Goal: Information Seeking & Learning: Check status

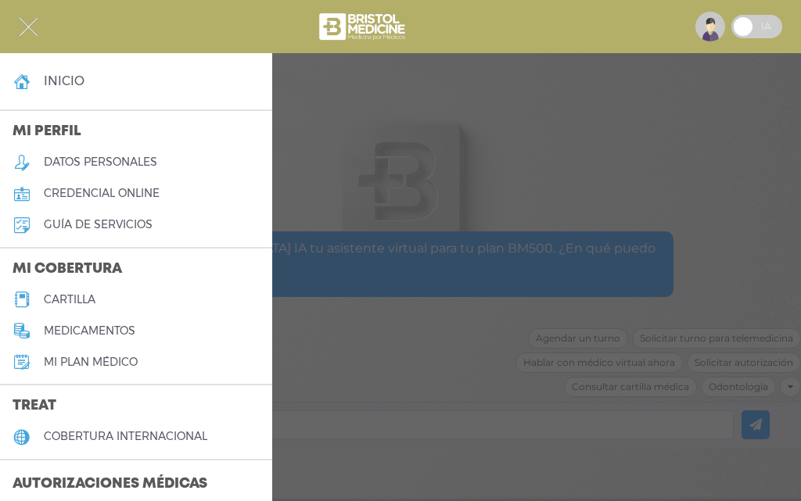
click at [713, 26] on img at bounding box center [710, 27] width 30 height 30
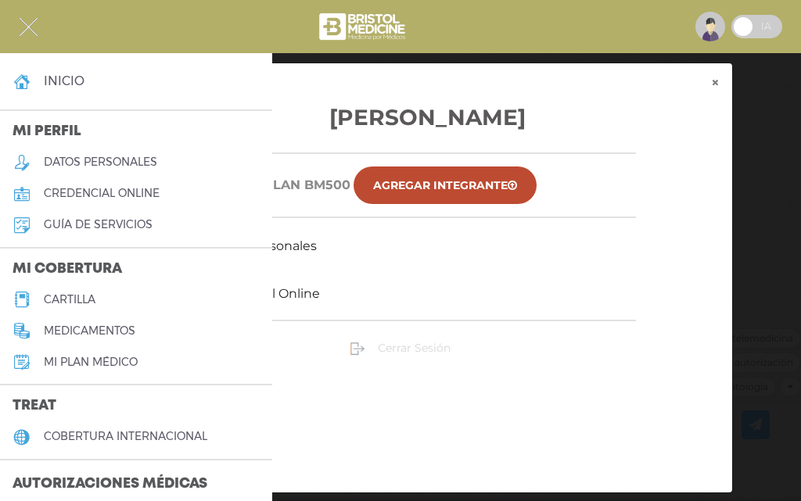
click at [434, 346] on span "Cerrar Sesión" at bounding box center [414, 348] width 73 height 14
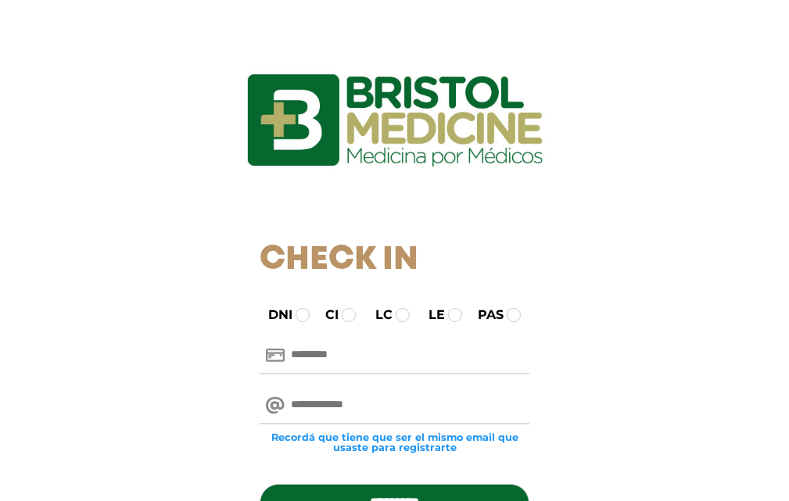
click at [400, 410] on input "email" at bounding box center [395, 406] width 270 height 38
paste input "**********"
type input "**********"
drag, startPoint x: 360, startPoint y: 374, endPoint x: 380, endPoint y: 363, distance: 22.8
click at [361, 375] on div at bounding box center [394, 356] width 293 height 50
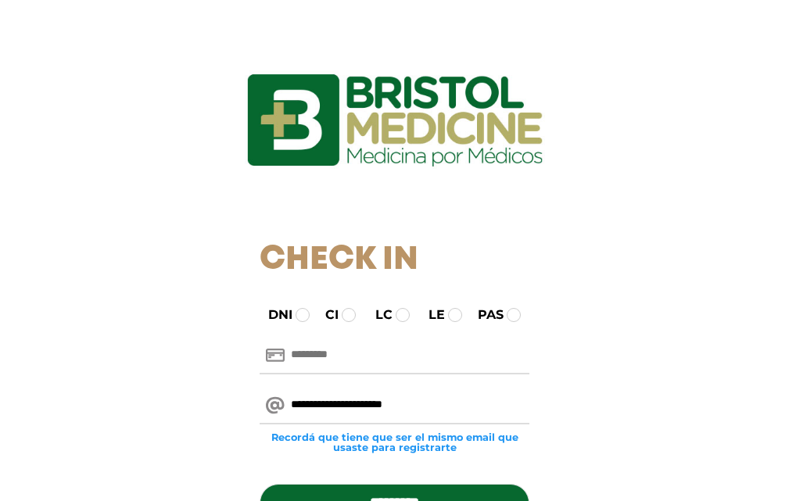
click at [386, 359] on input "text" at bounding box center [395, 356] width 270 height 38
paste input "********"
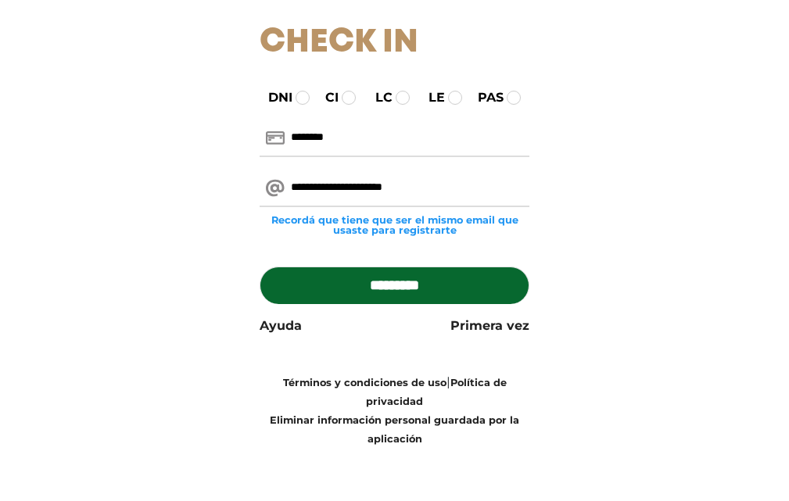
type input "********"
click at [464, 284] on input "*********" at bounding box center [395, 286] width 270 height 38
type input "**********"
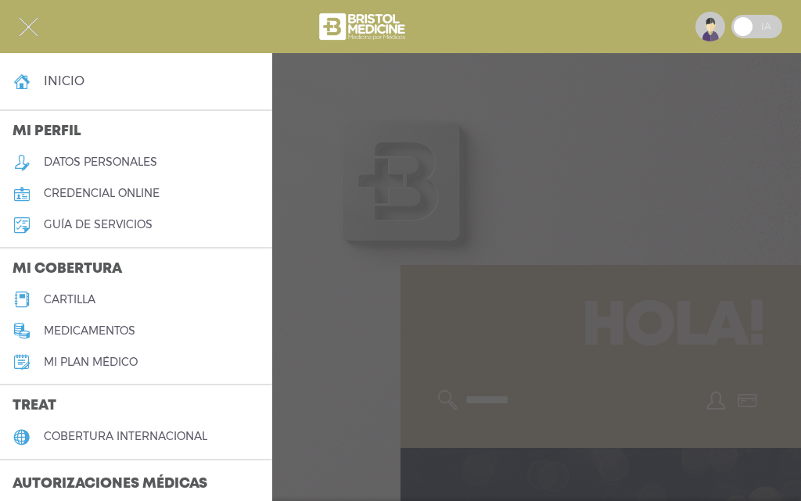
click at [38, 35] on div at bounding box center [400, 27] width 801 height 38
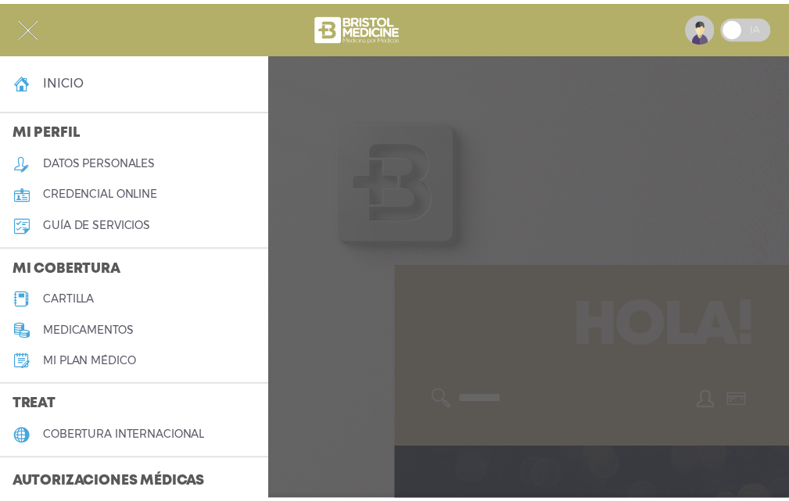
scroll to position [78, 0]
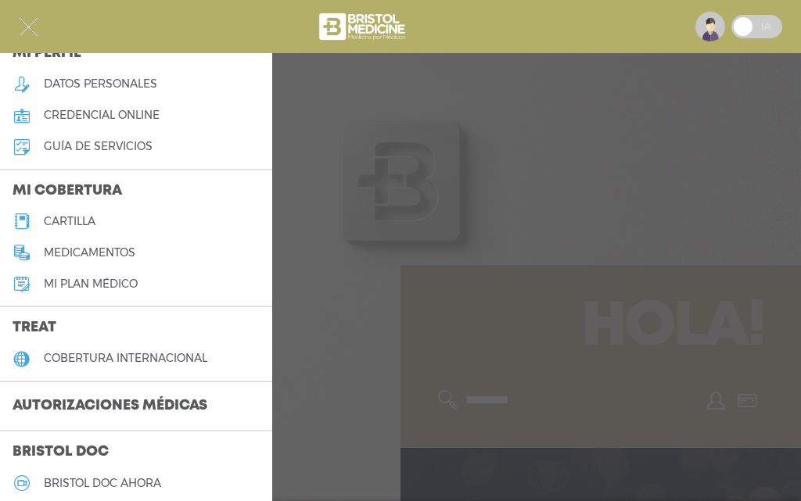
click at [93, 276] on link "Mi plan médico" at bounding box center [136, 283] width 272 height 31
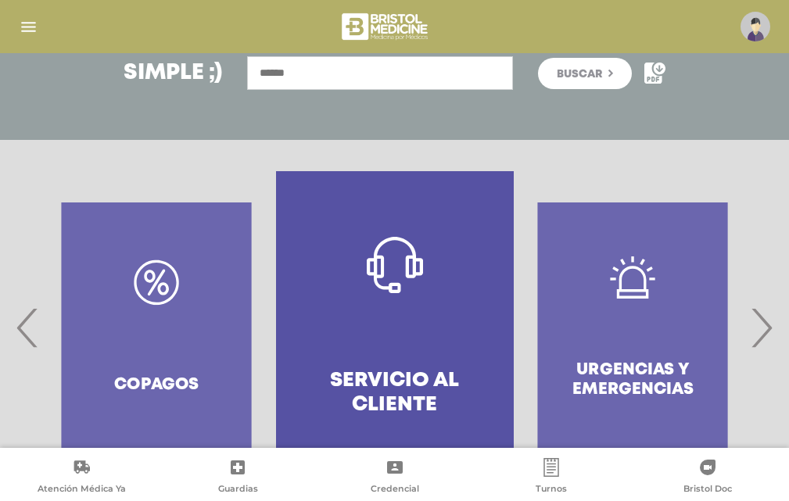
scroll to position [302, 0]
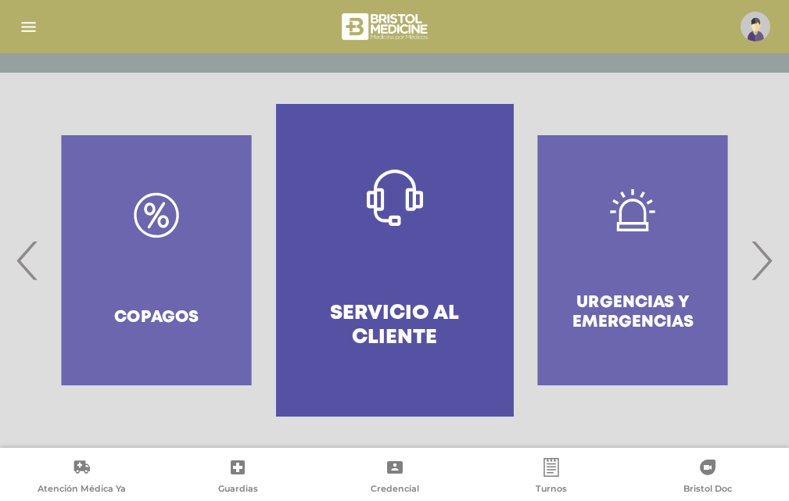
click at [763, 271] on span "›" at bounding box center [761, 260] width 30 height 84
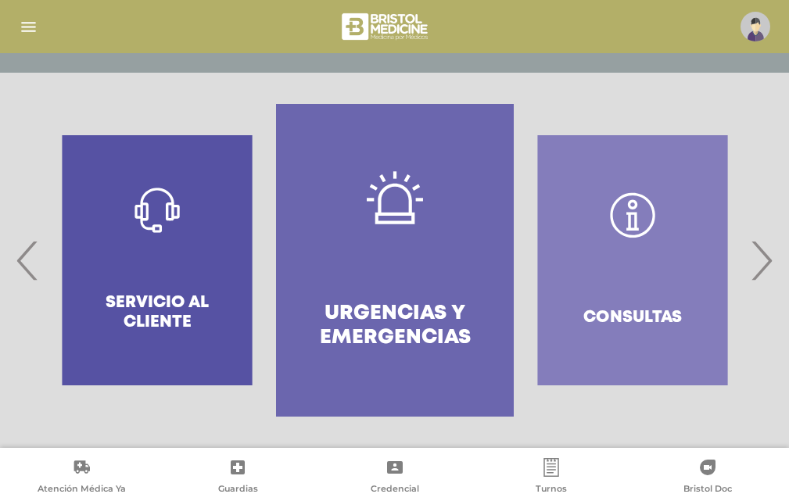
click at [763, 271] on span "›" at bounding box center [761, 260] width 30 height 84
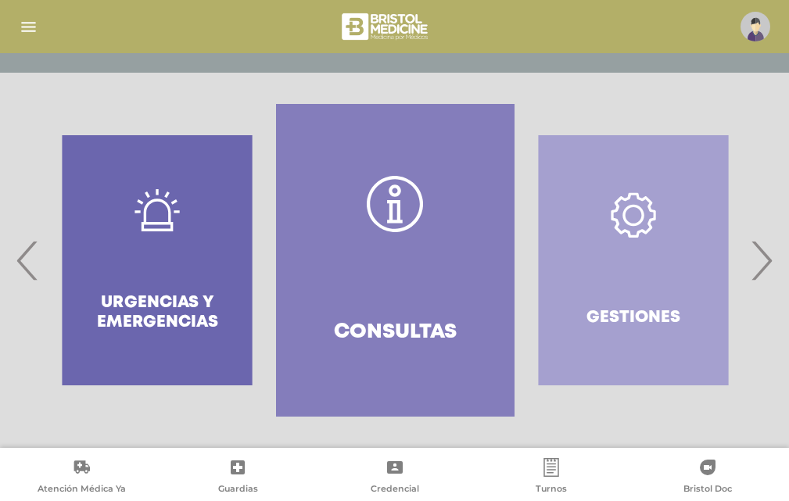
click at [763, 271] on span "›" at bounding box center [761, 260] width 30 height 84
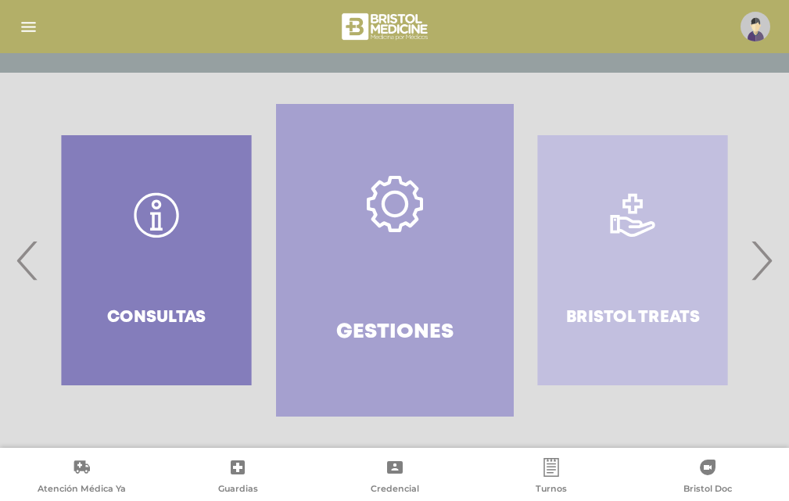
click at [763, 271] on span "›" at bounding box center [761, 260] width 30 height 84
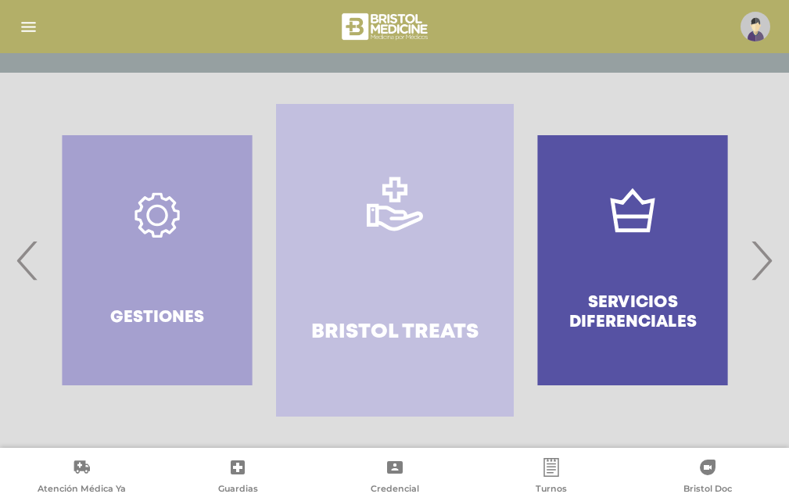
click at [763, 271] on span "›" at bounding box center [761, 260] width 30 height 84
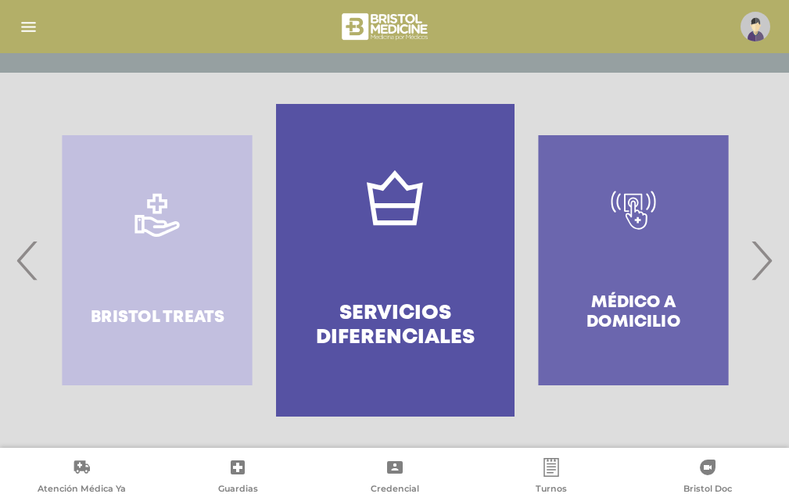
click at [763, 271] on span "›" at bounding box center [761, 260] width 30 height 84
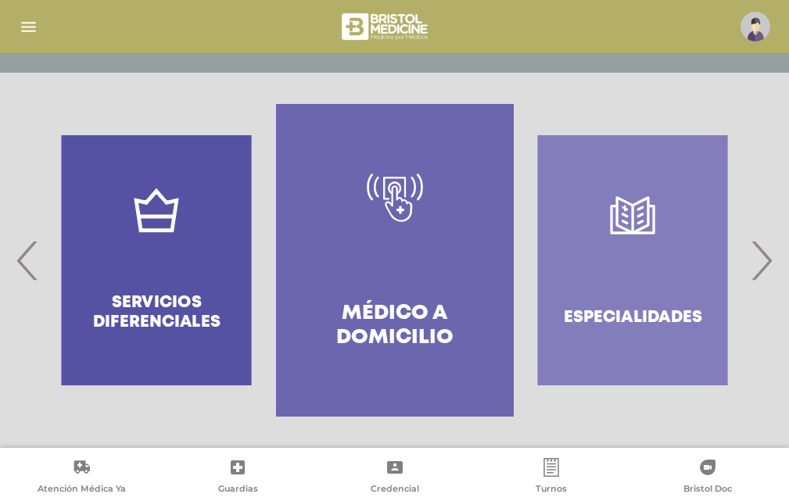
click at [763, 271] on span "›" at bounding box center [761, 260] width 30 height 84
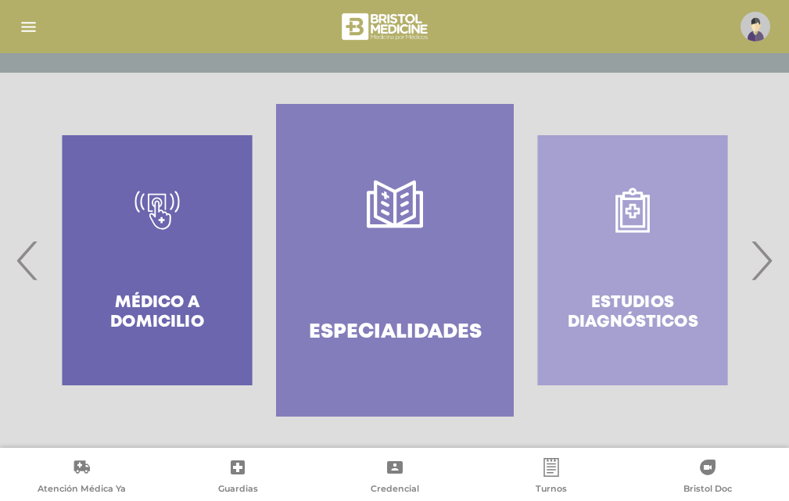
click at [763, 271] on span "›" at bounding box center [761, 260] width 30 height 84
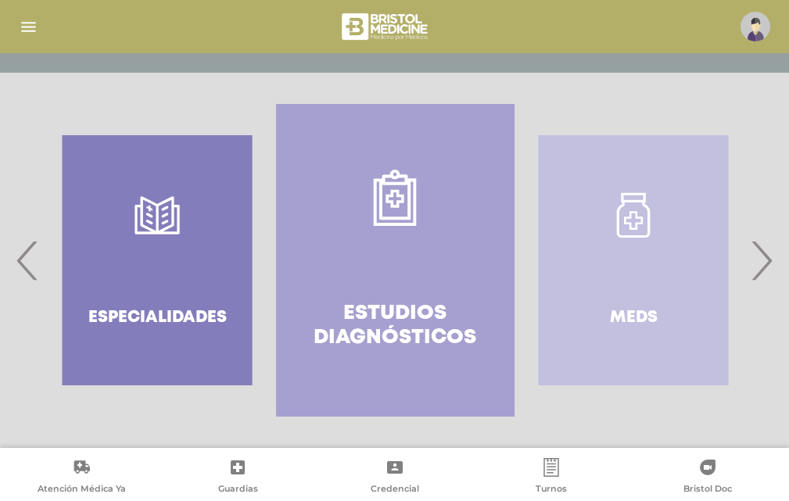
click at [763, 271] on span "›" at bounding box center [761, 260] width 30 height 84
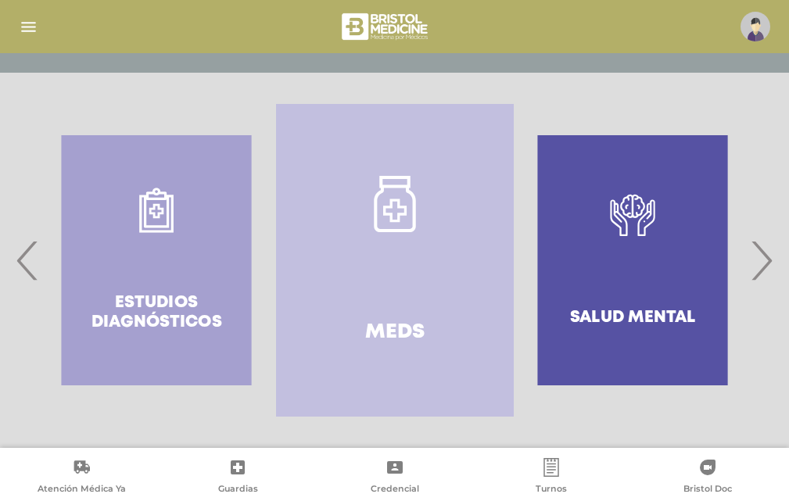
click at [763, 271] on span "›" at bounding box center [761, 260] width 30 height 84
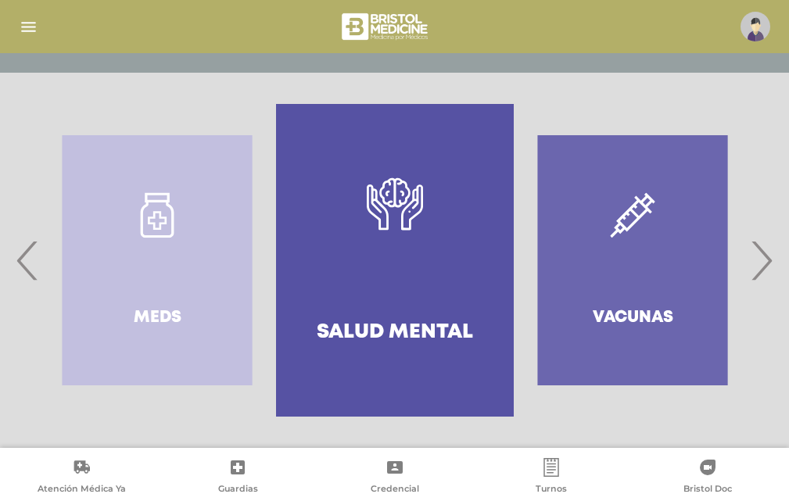
click at [44, 263] on div "Meds" at bounding box center [157, 260] width 238 height 313
click at [28, 266] on span "‹" at bounding box center [28, 260] width 30 height 84
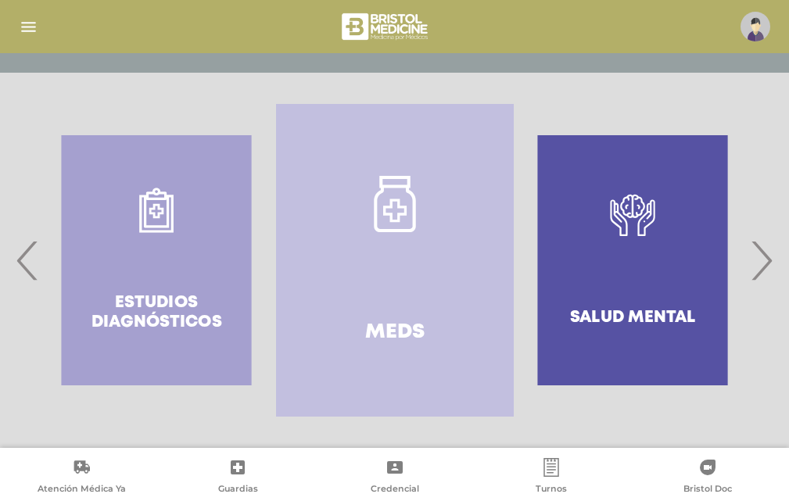
click at [371, 219] on icon at bounding box center [395, 204] width 56 height 56
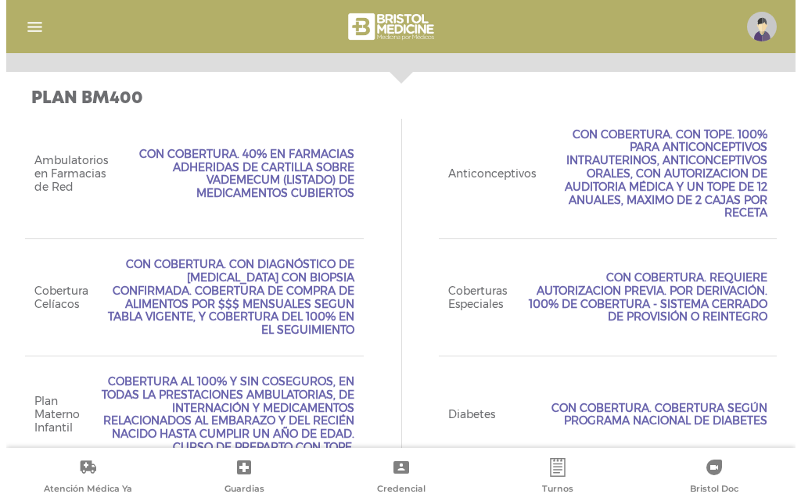
scroll to position [700, 0]
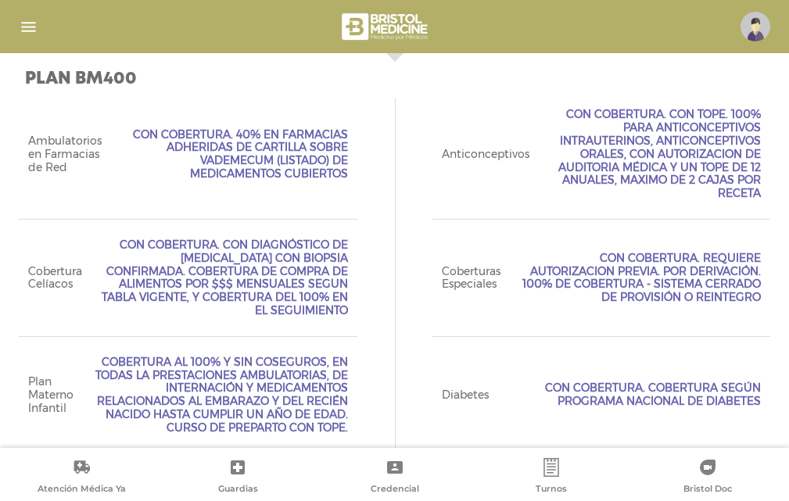
click at [745, 27] on img at bounding box center [755, 27] width 30 height 30
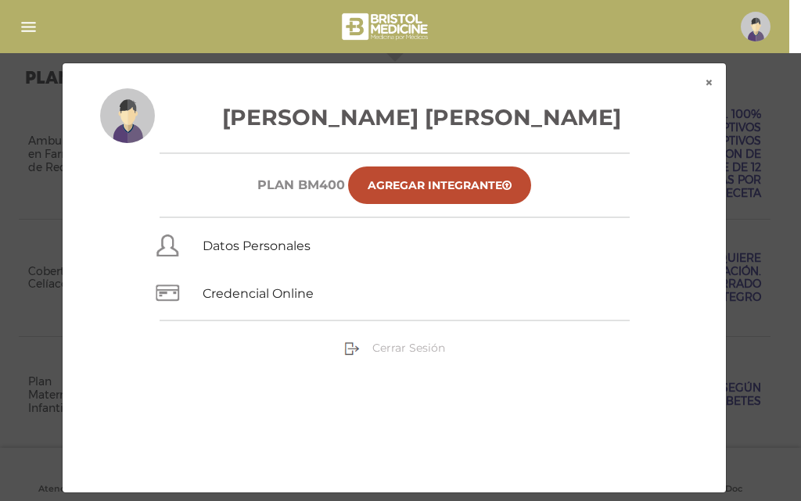
click at [427, 350] on span "Cerrar Sesión" at bounding box center [408, 348] width 73 height 14
